Goal: Task Accomplishment & Management: Use online tool/utility

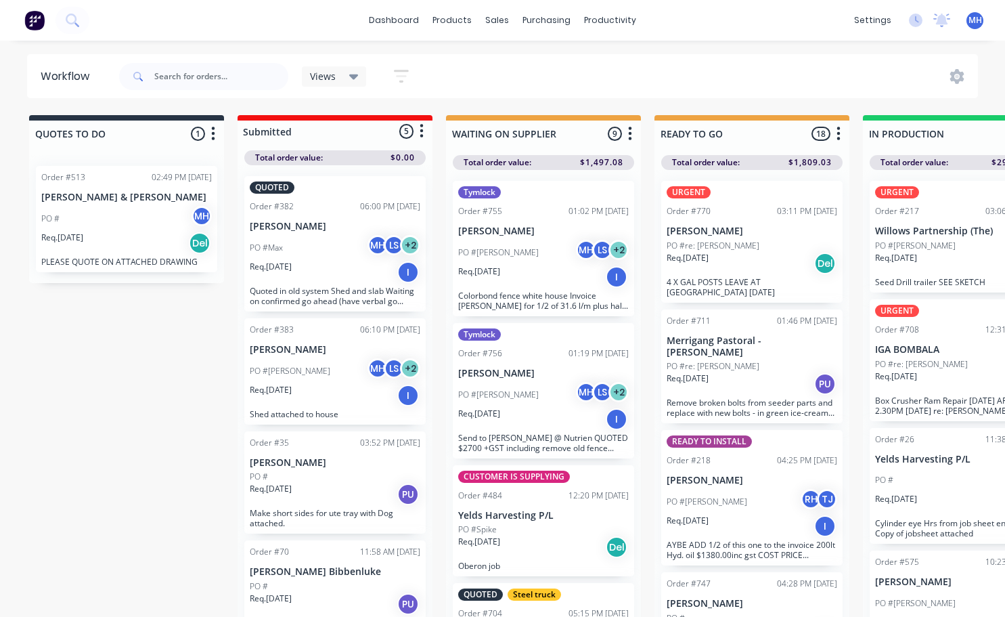
scroll to position [0, 299]
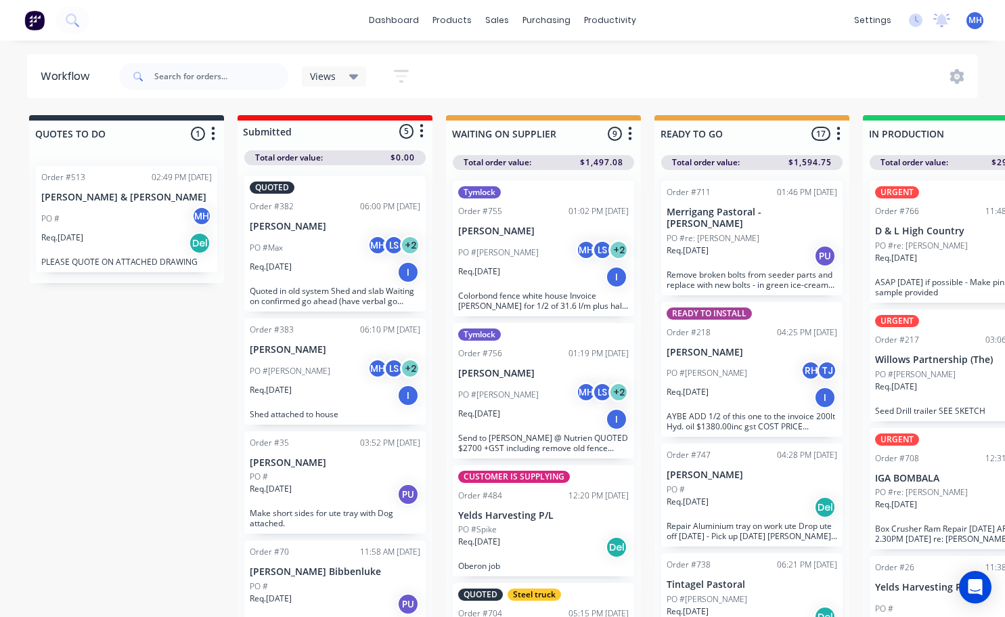
scroll to position [0, 786]
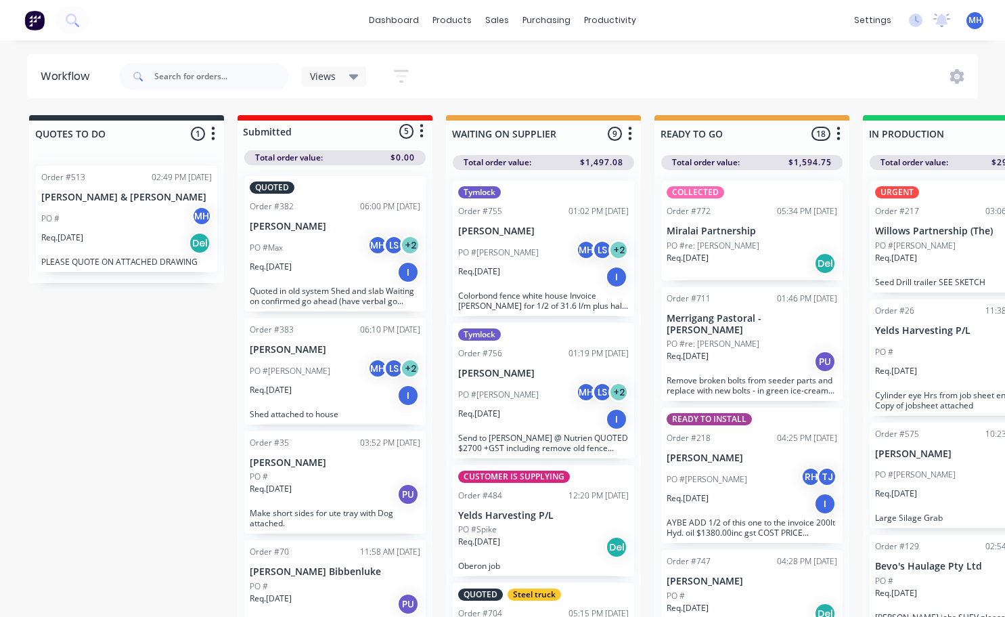
click at [735, 248] on div "PO #re: Toby" at bounding box center [752, 246] width 171 height 12
